Goal: Find specific page/section: Find specific page/section

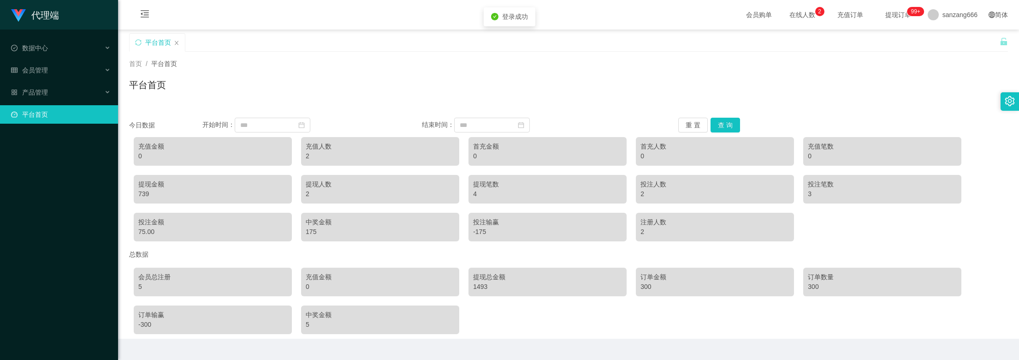
click at [251, 124] on input at bounding box center [273, 125] width 76 height 15
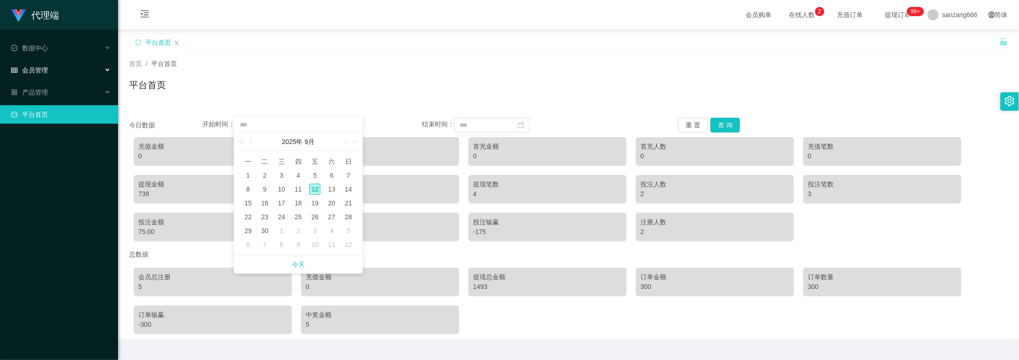
click at [42, 66] on span "会员管理" at bounding box center [29, 69] width 37 height 7
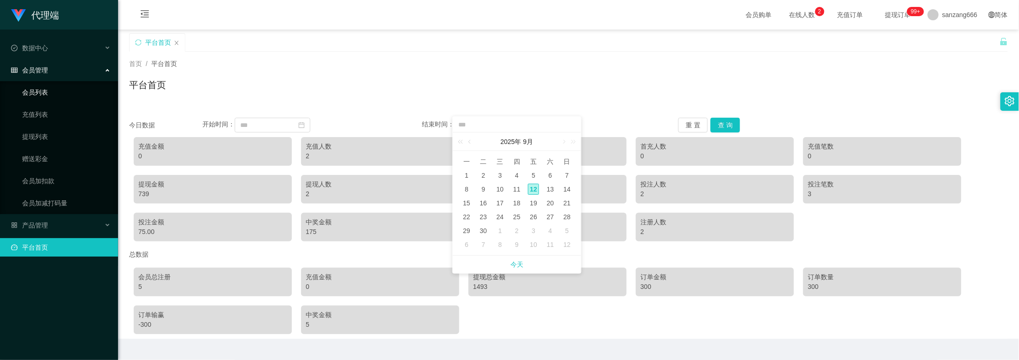
drag, startPoint x: 39, startPoint y: 90, endPoint x: 47, endPoint y: 89, distance: 8.0
click at [39, 90] on link "会员列表" at bounding box center [66, 92] width 89 height 18
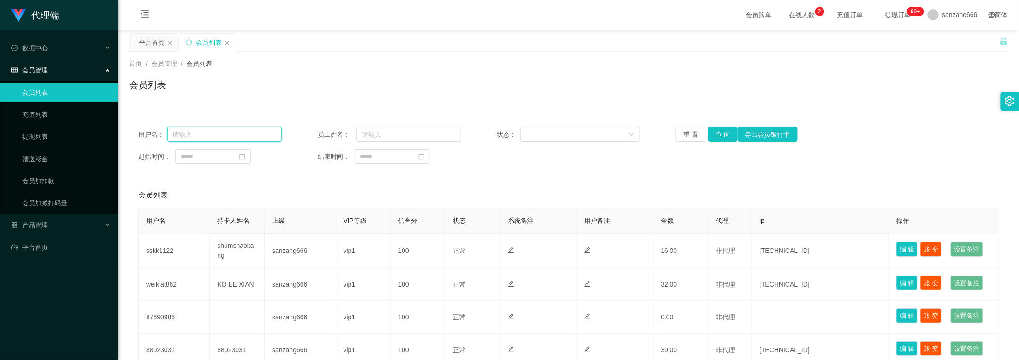
click at [213, 139] on input "text" at bounding box center [224, 134] width 114 height 15
click at [198, 129] on input "text" at bounding box center [224, 134] width 114 height 15
click at [232, 141] on input "text" at bounding box center [224, 134] width 114 height 15
click at [651, 95] on div "会员列表" at bounding box center [568, 88] width 879 height 21
